Goal: Task Accomplishment & Management: Complete application form

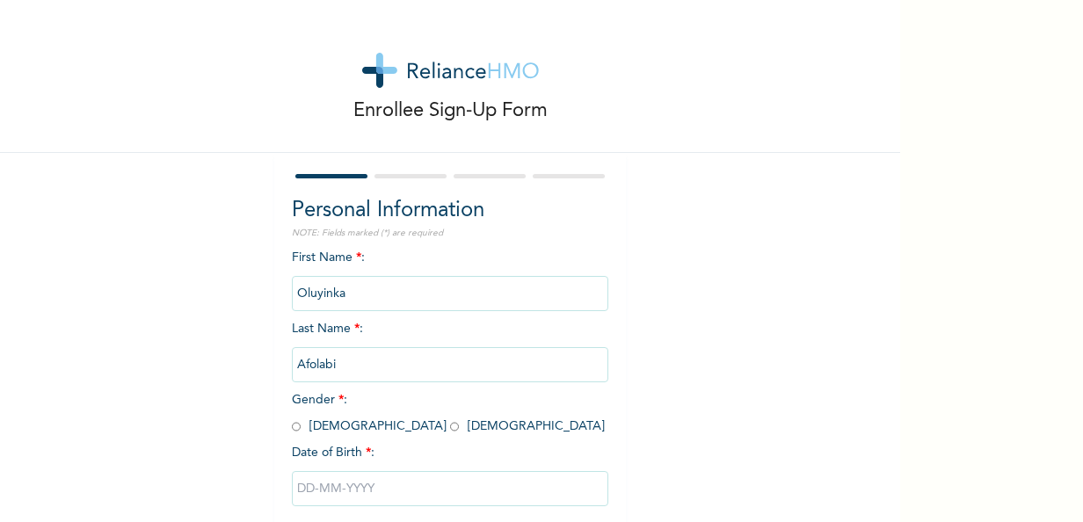
click at [292, 425] on input "radio" at bounding box center [296, 426] width 9 height 17
radio input "true"
click at [302, 490] on input "text" at bounding box center [450, 488] width 316 height 35
select select "9"
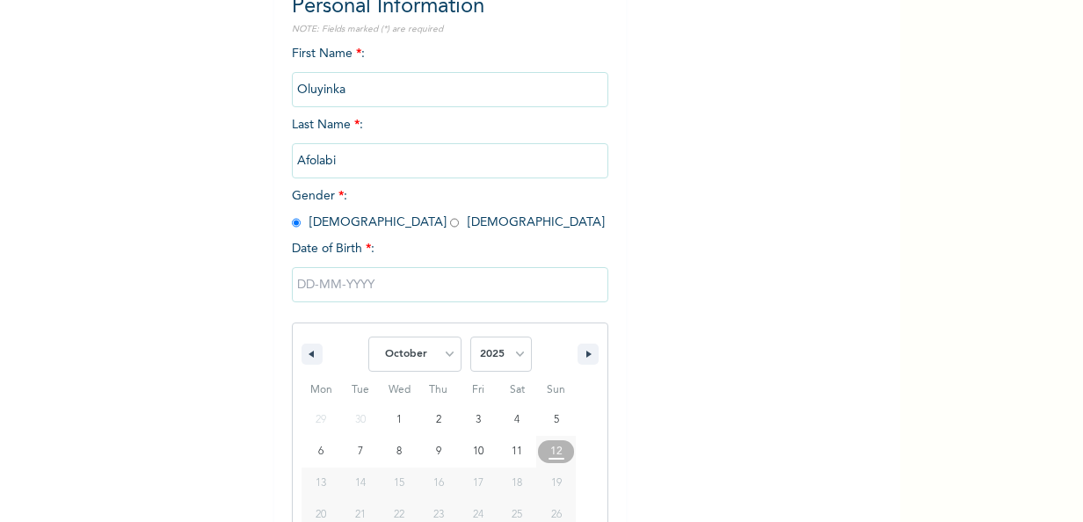
scroll to position [278, 0]
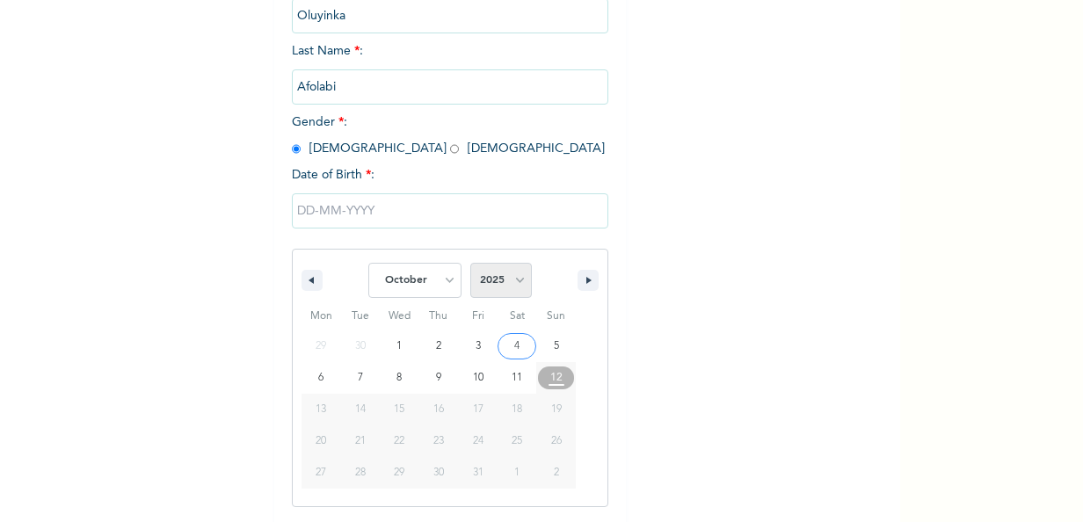
click at [504, 288] on select "2025 2024 2023 2022 2021 2020 2019 2018 2017 2016 2015 2014 2013 2012 2011 2010…" at bounding box center [501, 280] width 62 height 35
select select "1984"
click at [470, 265] on select "2025 2024 2023 2022 2021 2020 2019 2018 2017 2016 2015 2014 2013 2012 2011 2010…" at bounding box center [501, 280] width 62 height 35
click at [434, 276] on select "January February March April May June July August September October November De…" at bounding box center [414, 280] width 93 height 35
select select "8"
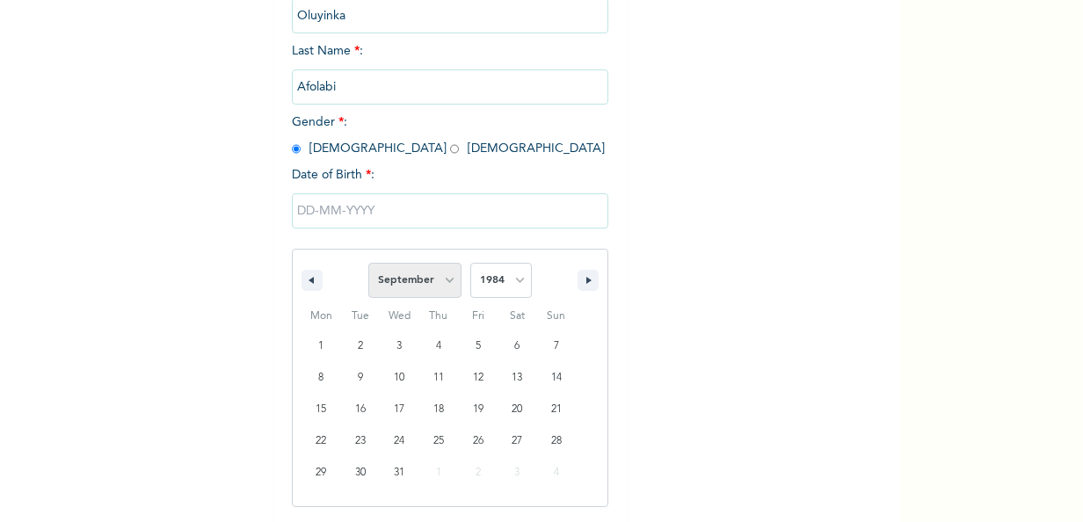
click at [368, 265] on select "January February March April May June July August September October November De…" at bounding box center [414, 280] width 93 height 35
type input "[DATE]"
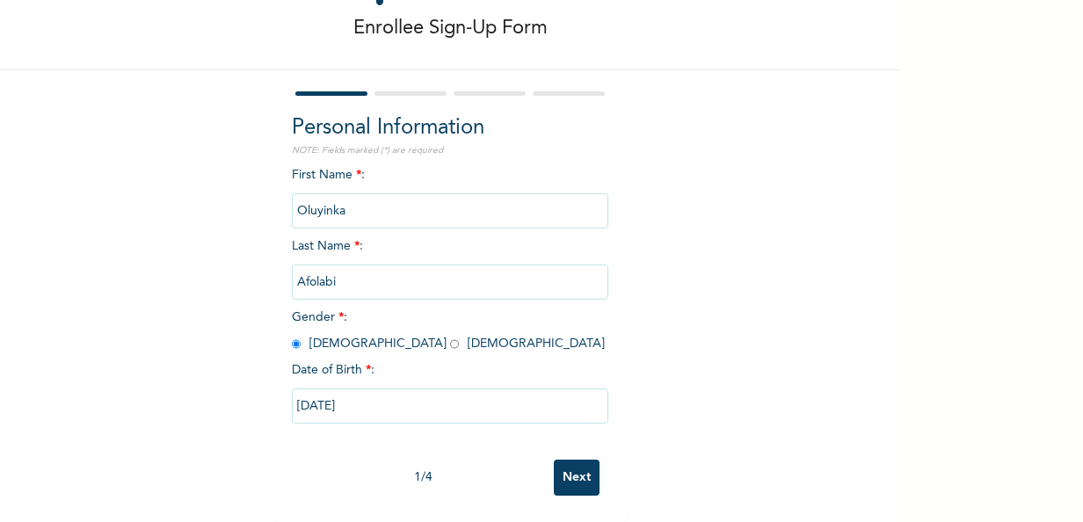
scroll to position [98, 0]
click at [570, 461] on input "Next" at bounding box center [577, 478] width 46 height 36
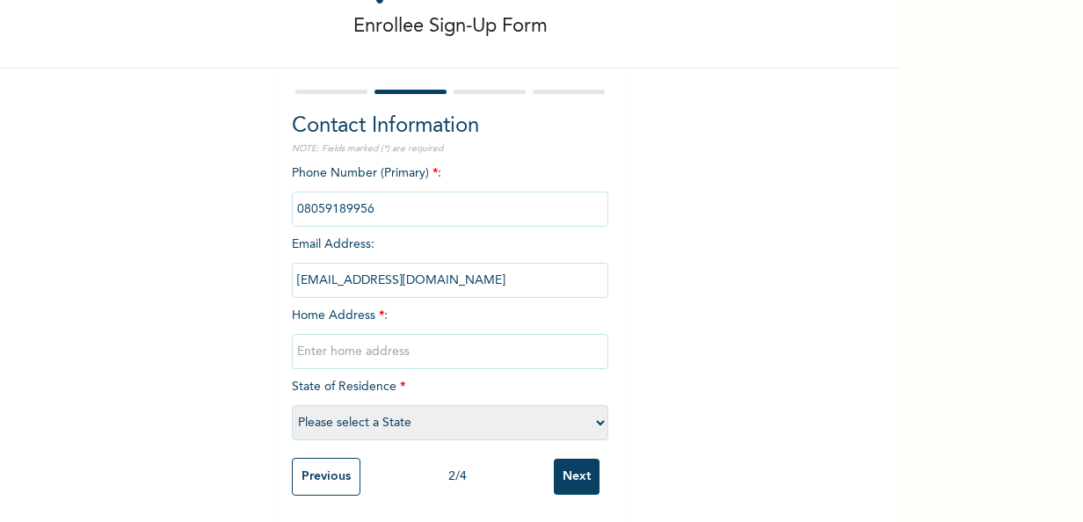
click at [322, 336] on input "text" at bounding box center [450, 351] width 316 height 35
type input "78 [PERSON_NAME] Street Alakuko"
click at [363, 405] on select "Please select a State [PERSON_NAME] (FCT) [PERSON_NAME] Ibom [GEOGRAPHIC_DATA] …" at bounding box center [450, 422] width 316 height 35
select select "25"
click at [292, 405] on select "Please select a State [PERSON_NAME] (FCT) [PERSON_NAME] Ibom [GEOGRAPHIC_DATA] …" at bounding box center [450, 422] width 316 height 35
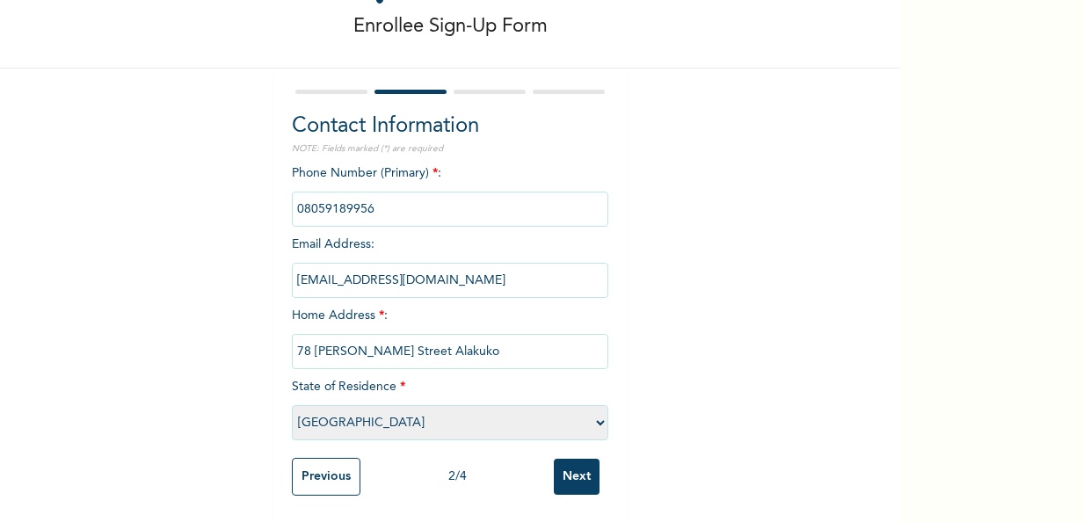
click at [565, 460] on input "Next" at bounding box center [577, 477] width 46 height 36
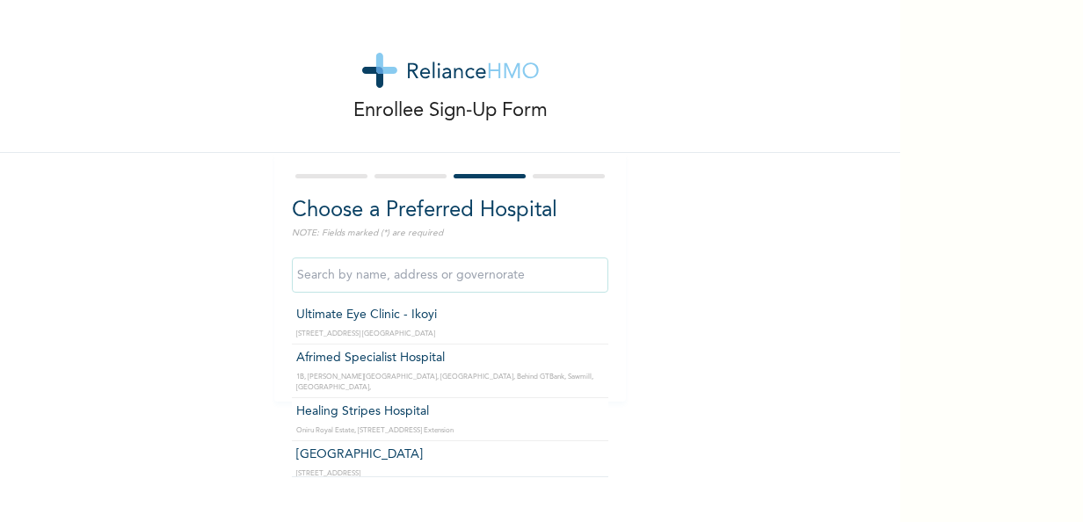
click at [410, 274] on input "text" at bounding box center [450, 274] width 316 height 35
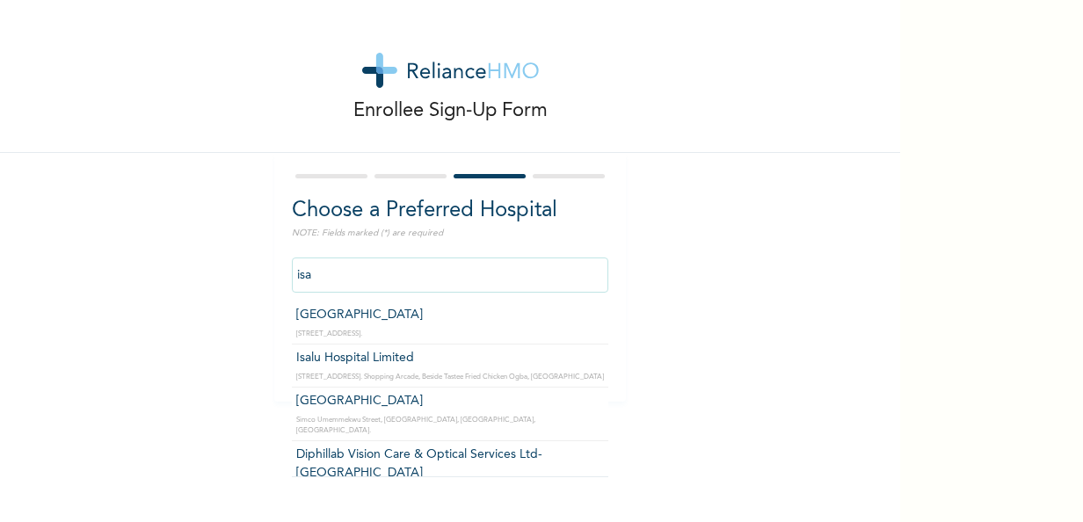
type input "Isalu Hospital Limited"
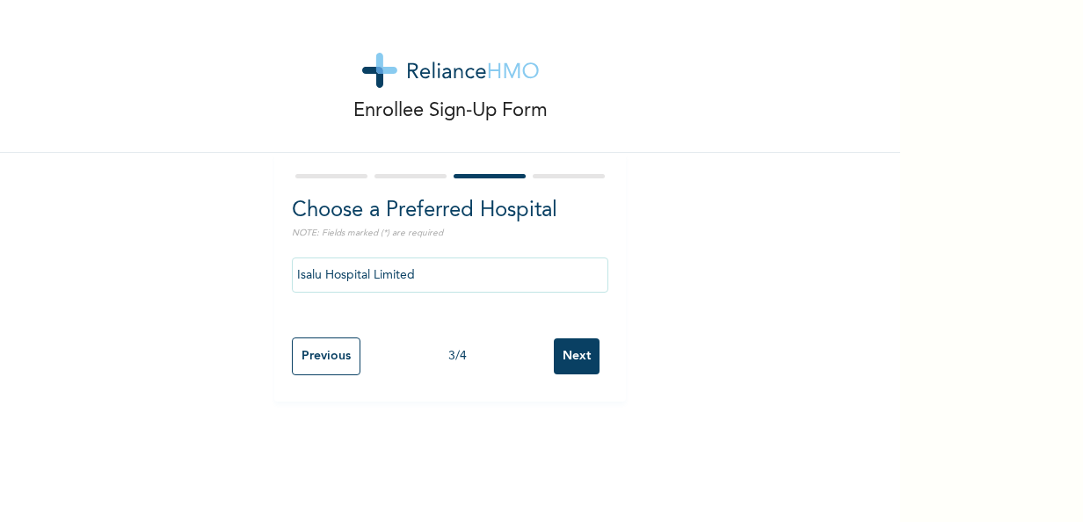
click at [571, 365] on input "Next" at bounding box center [577, 356] width 46 height 36
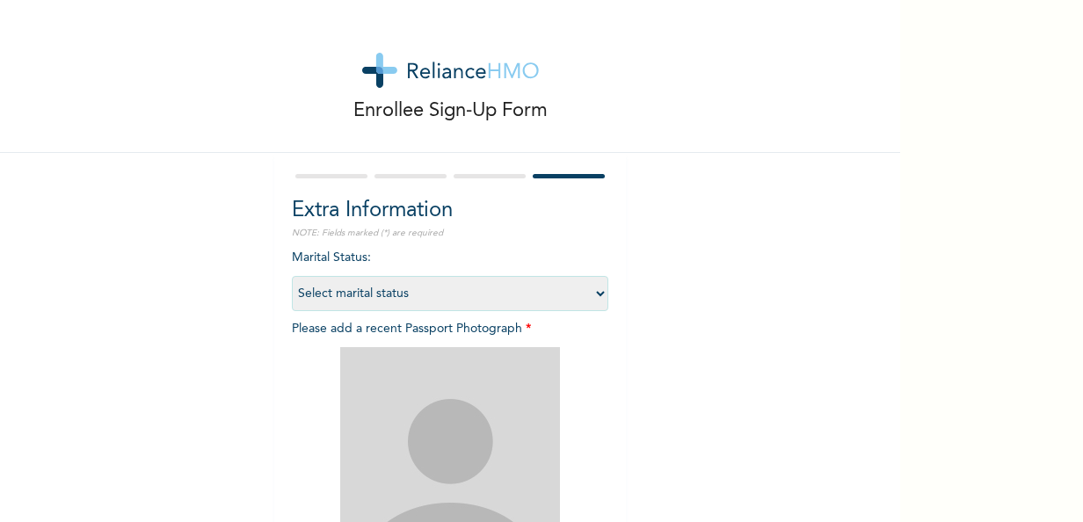
click at [489, 292] on select "Select marital status [DEMOGRAPHIC_DATA] Married [DEMOGRAPHIC_DATA] Widow/[DEMO…" at bounding box center [450, 293] width 316 height 35
select select "2"
click at [292, 276] on select "Select marital status [DEMOGRAPHIC_DATA] Married [DEMOGRAPHIC_DATA] Widow/[DEMO…" at bounding box center [450, 293] width 316 height 35
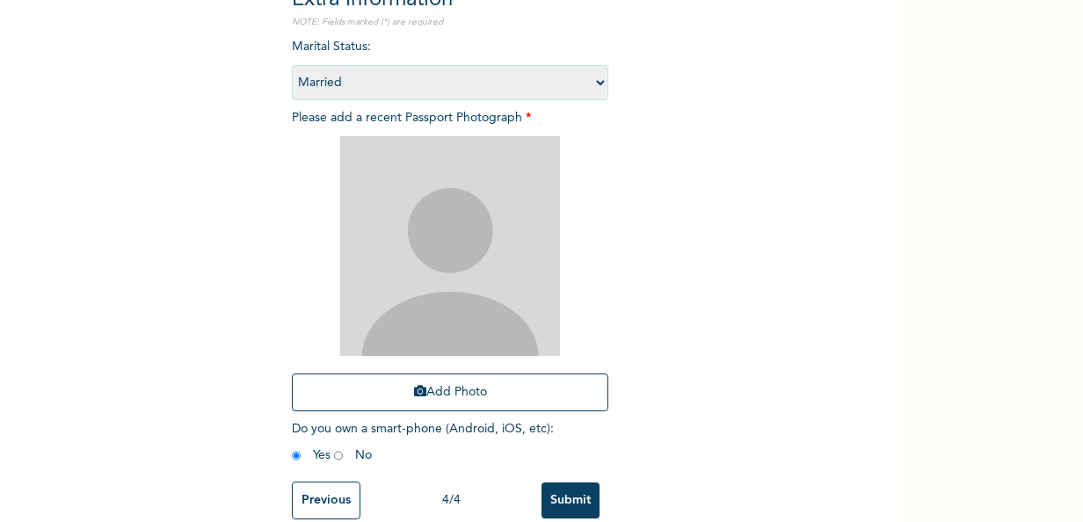
scroll to position [250, 0]
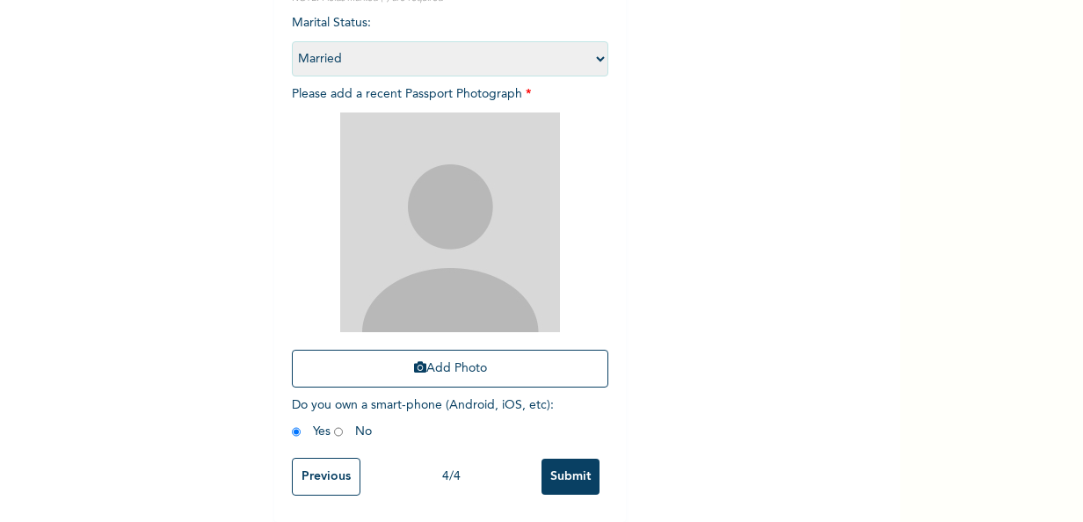
click at [434, 219] on img at bounding box center [450, 222] width 220 height 220
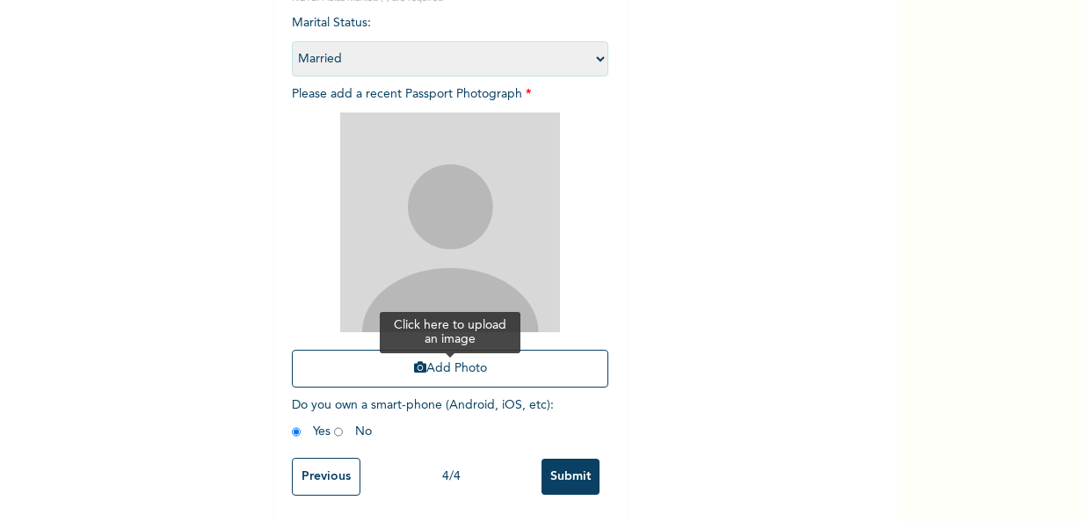
click at [439, 353] on button "Add Photo" at bounding box center [450, 369] width 316 height 38
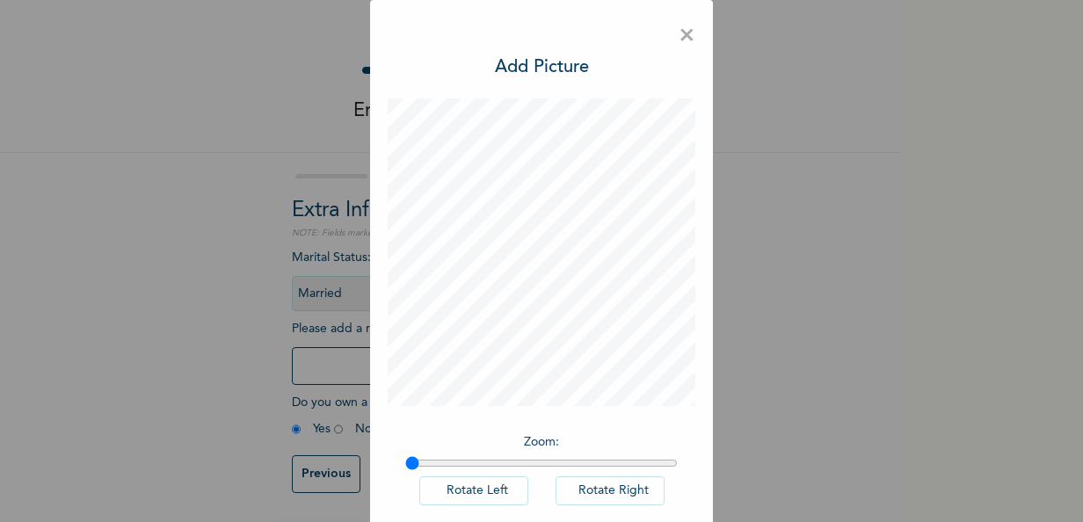
click at [699, 456] on div "× Add Picture Zoom : Rotate Left Rotate Right DONE" at bounding box center [541, 307] width 343 height 614
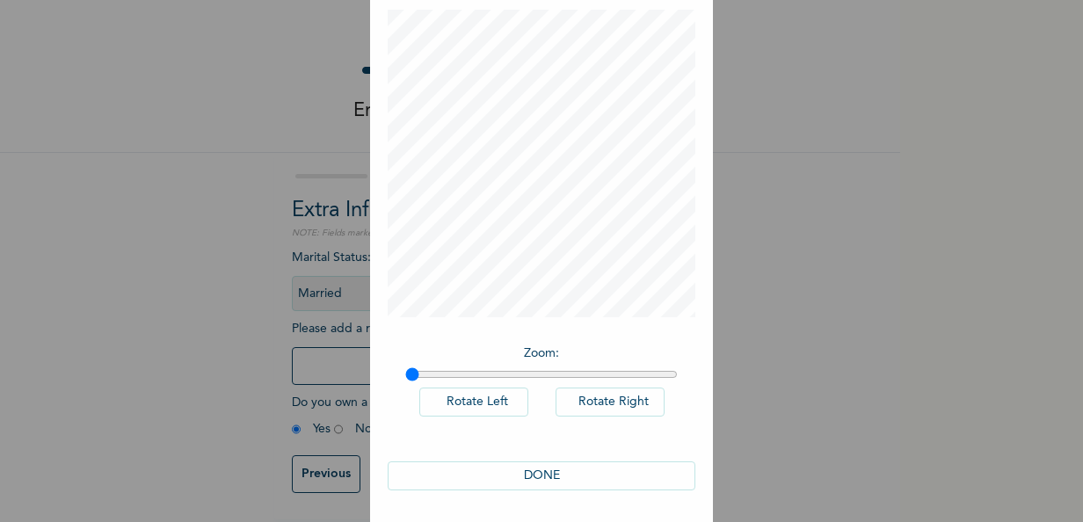
scroll to position [91, 0]
click at [567, 468] on button "DONE" at bounding box center [542, 474] width 308 height 29
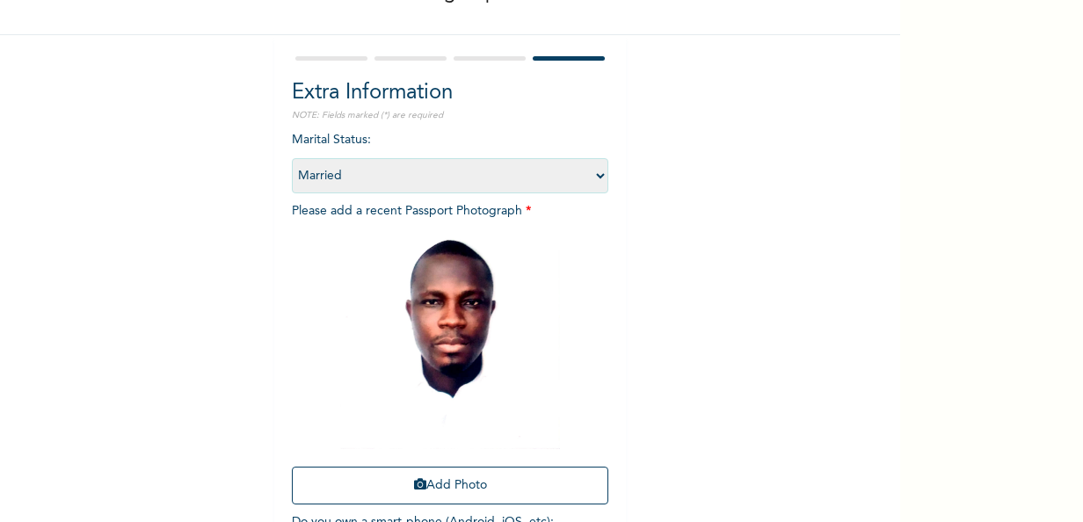
scroll to position [250, 0]
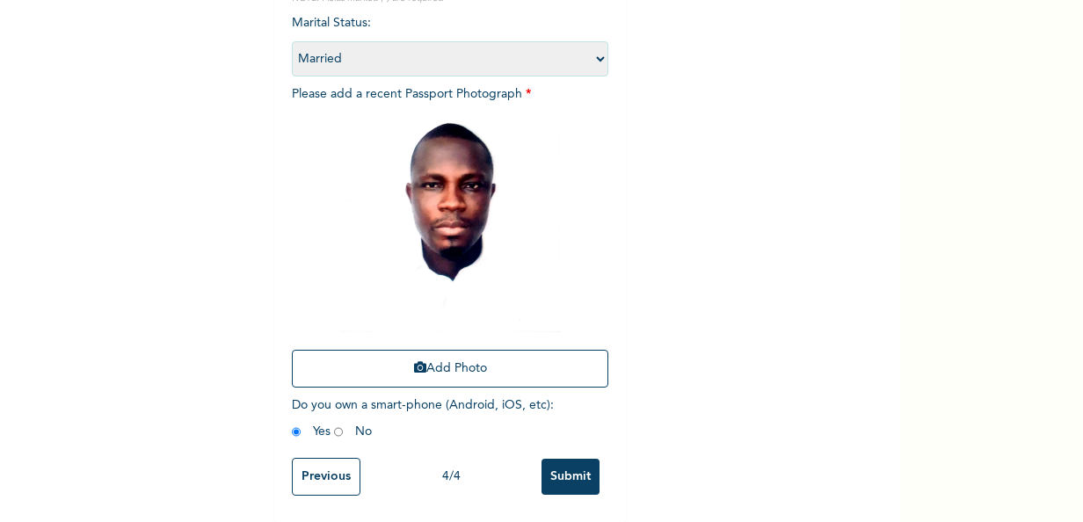
click at [551, 459] on input "Submit" at bounding box center [570, 477] width 58 height 36
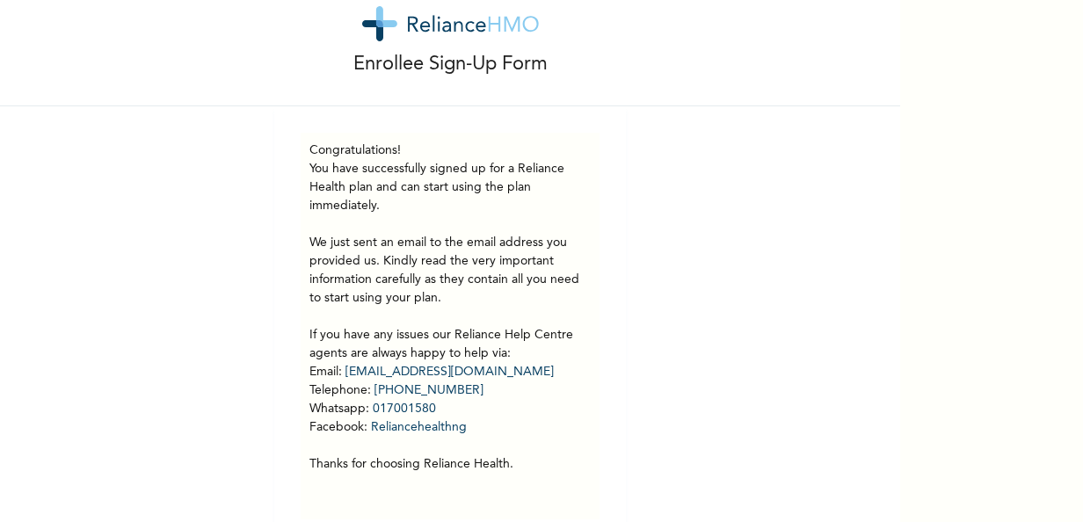
scroll to position [83, 0]
